Goal: Information Seeking & Learning: Learn about a topic

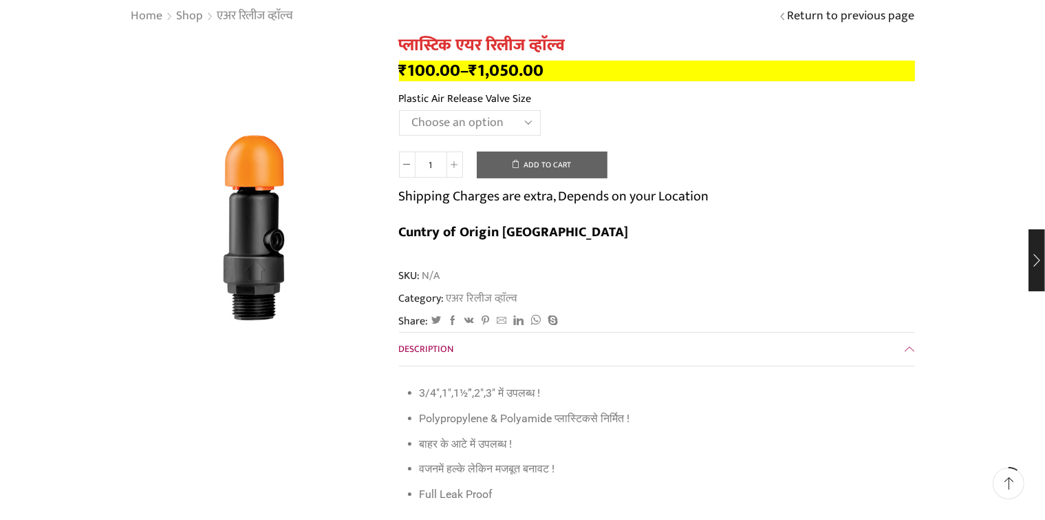
scroll to position [69, 0]
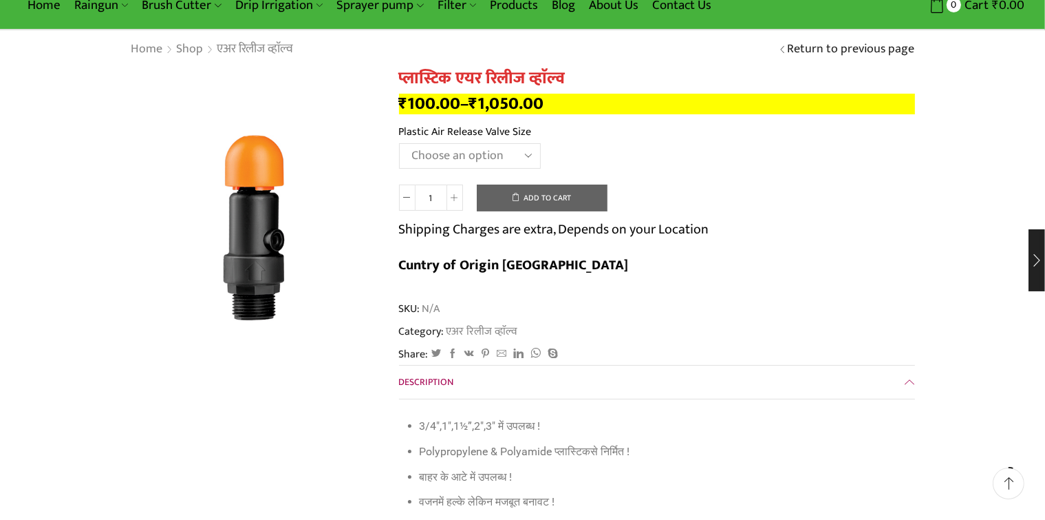
click at [527, 158] on select "Choose an option HT88P 1"" at bounding box center [470, 155] width 142 height 25
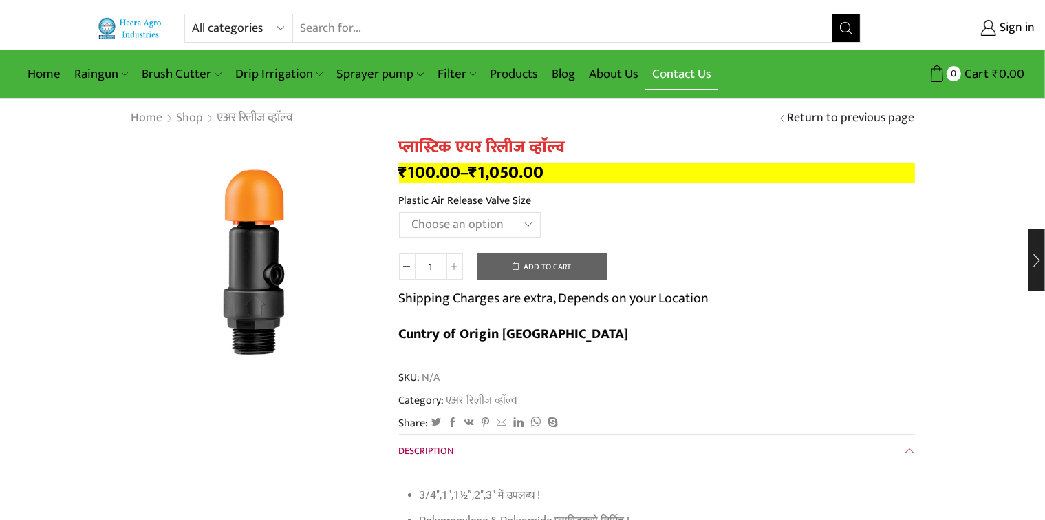
click at [679, 74] on link "Contact Us" at bounding box center [681, 74] width 73 height 32
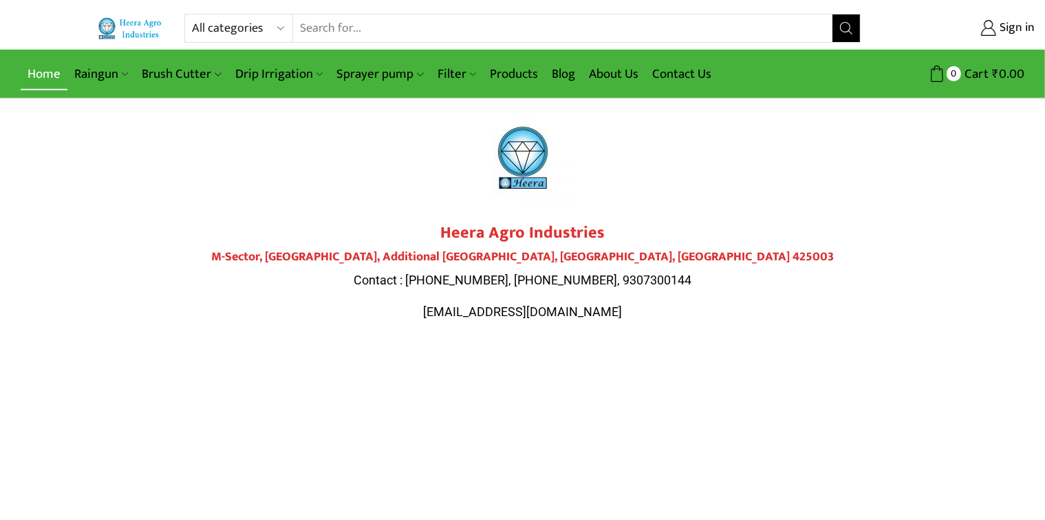
click at [52, 74] on link "Home" at bounding box center [44, 74] width 47 height 32
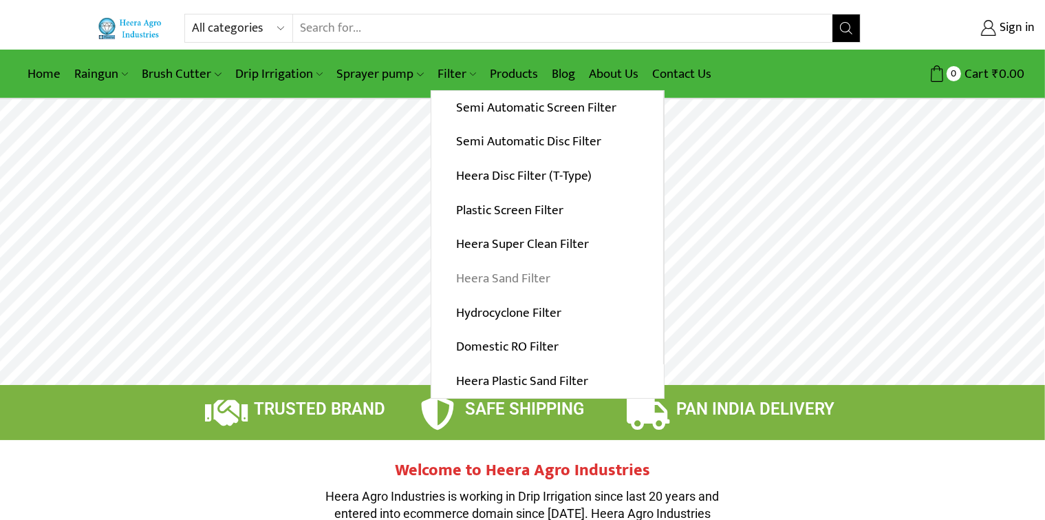
click at [467, 279] on link "Heera Sand Filter" at bounding box center [547, 278] width 232 height 34
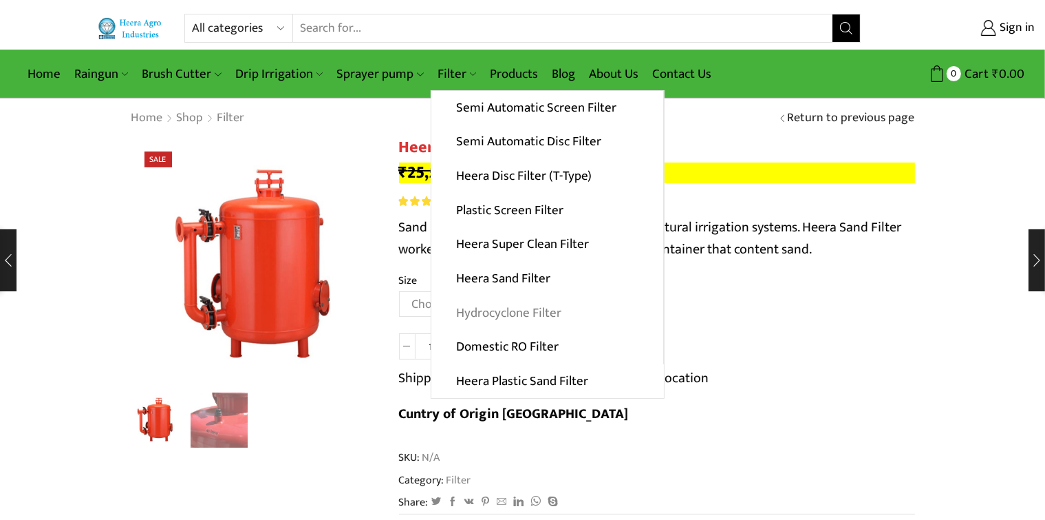
click at [510, 312] on link "Hydrocyclone Filter" at bounding box center [547, 312] width 232 height 34
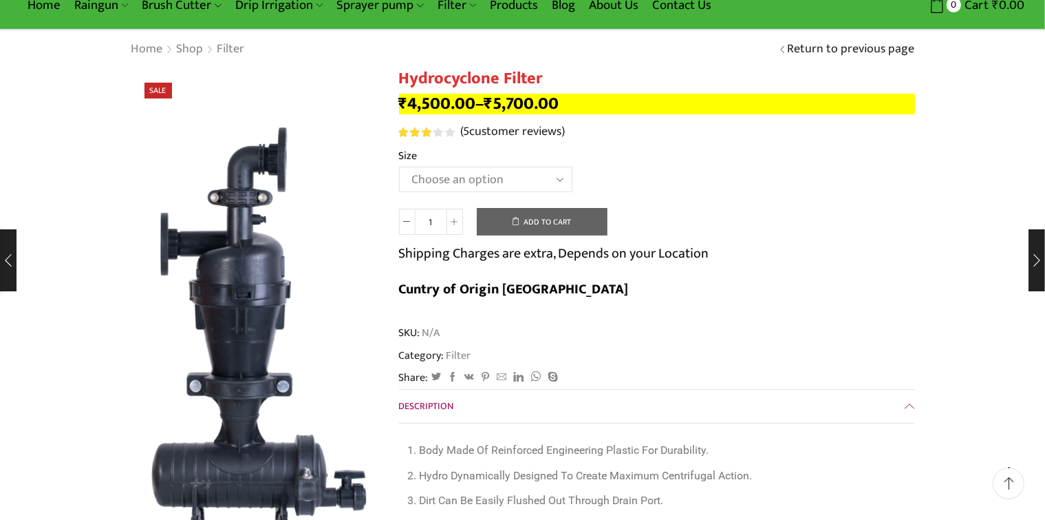
scroll to position [138, 0]
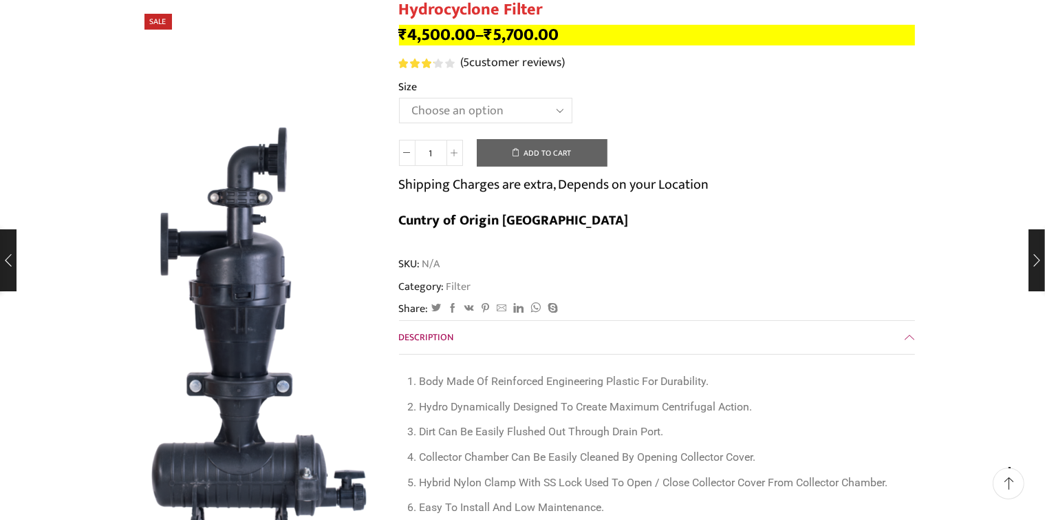
drag, startPoint x: 0, startPoint y: 0, endPoint x: 510, endPoint y: 312, distance: 598.0
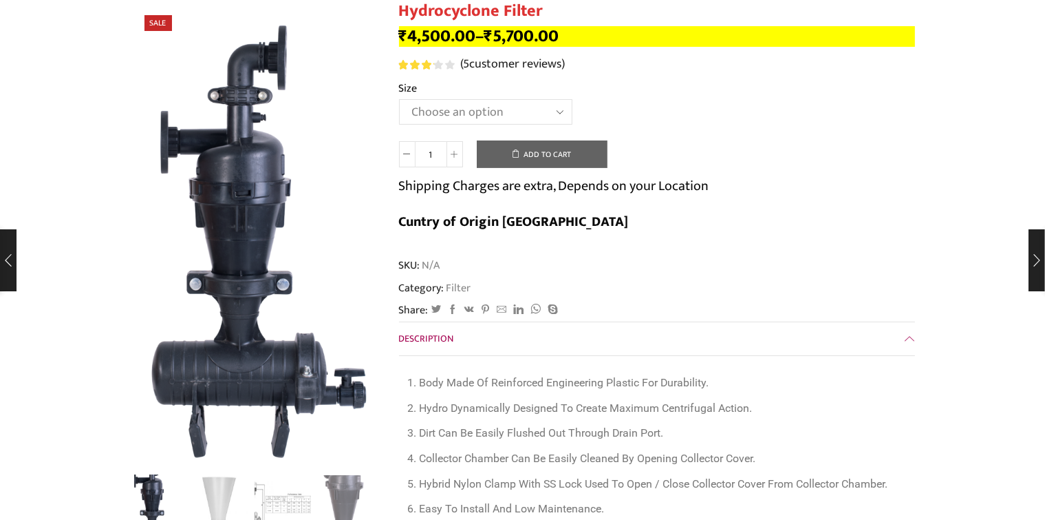
scroll to position [0, 0]
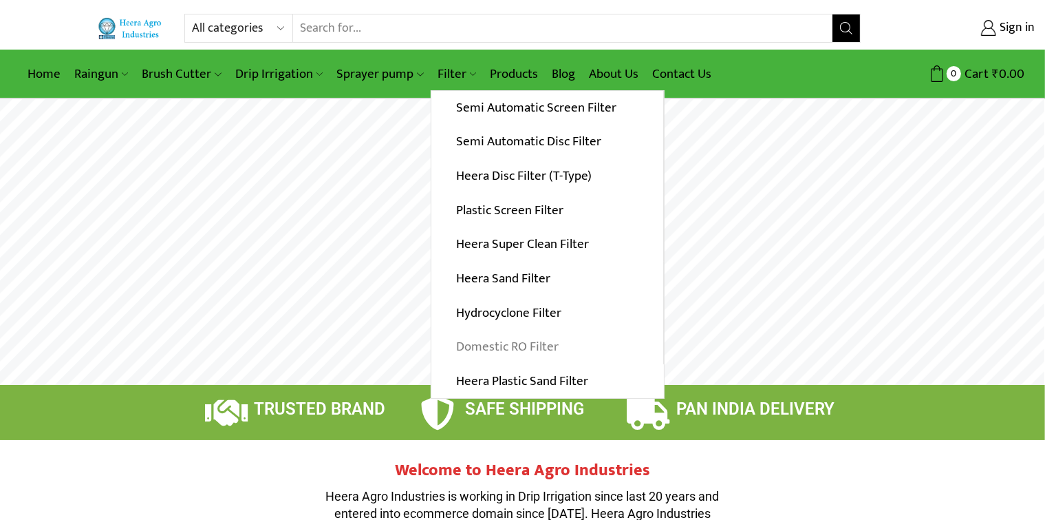
click at [485, 345] on link "Domestic RO Filter" at bounding box center [547, 347] width 232 height 34
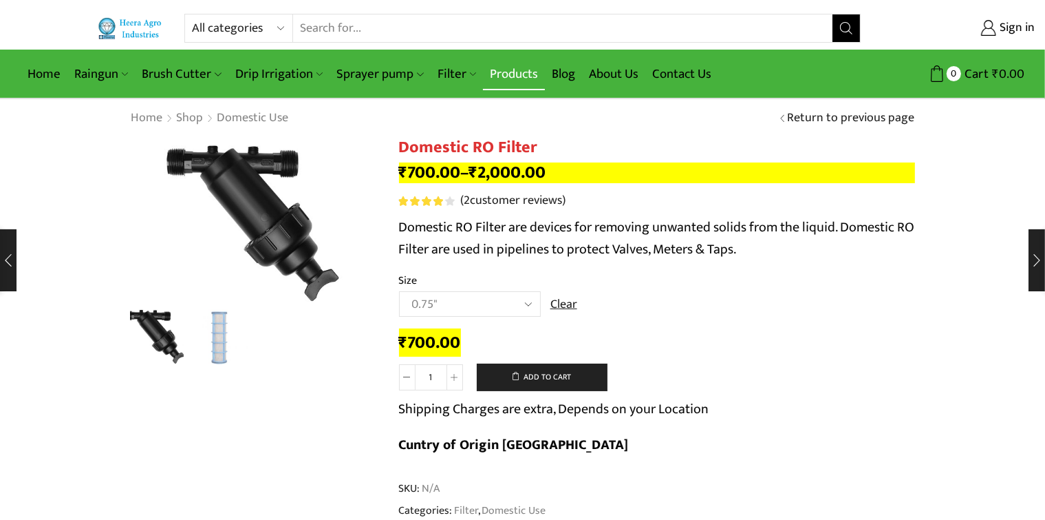
click at [530, 72] on link "Products" at bounding box center [514, 74] width 62 height 32
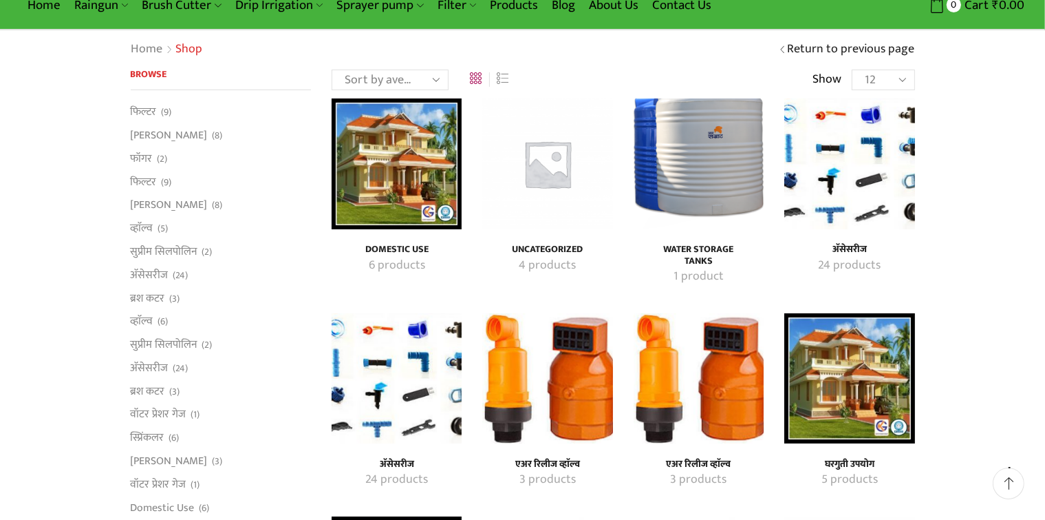
scroll to position [69, 0]
click at [586, 384] on img "Visit product category एअर रिलीज व्हाॅल्व" at bounding box center [547, 378] width 130 height 130
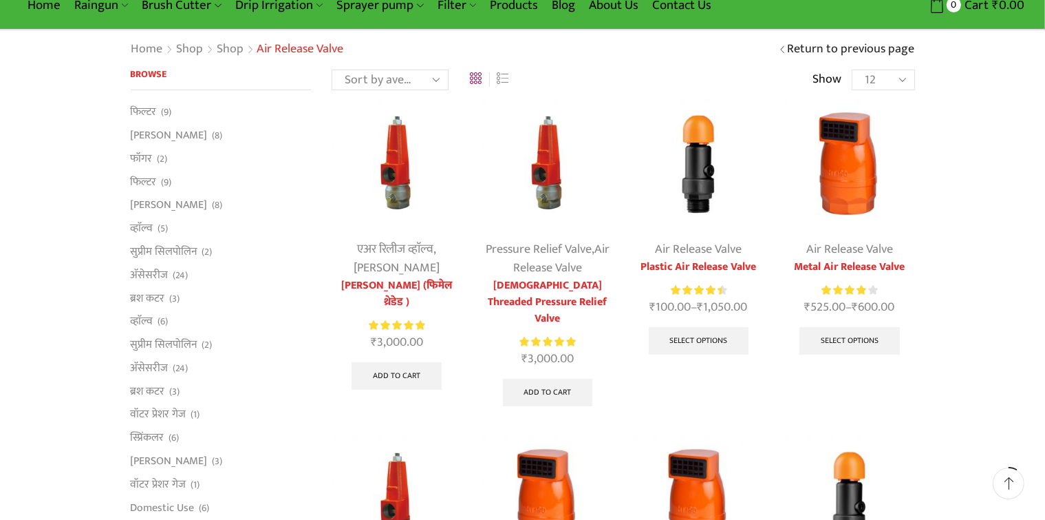
scroll to position [275, 0]
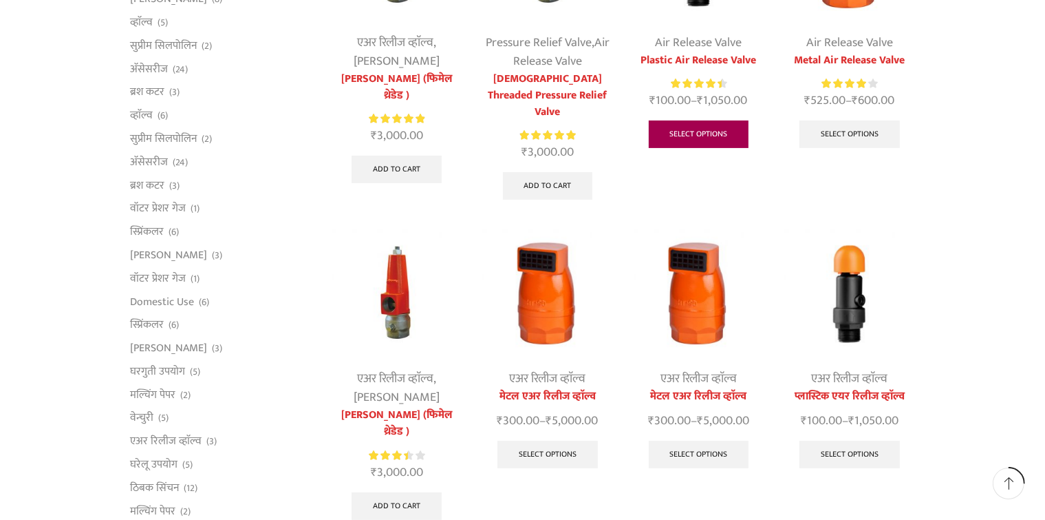
click at [694, 129] on link "Select options" at bounding box center [699, 134] width 100 height 28
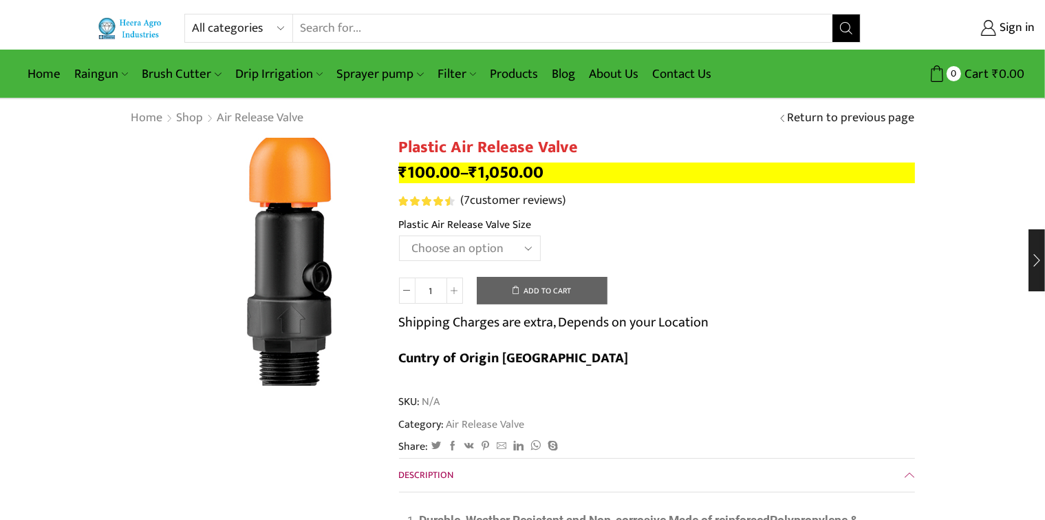
click at [161, 268] on img at bounding box center [290, 259] width 344 height 344
